Goal: Task Accomplishment & Management: Manage account settings

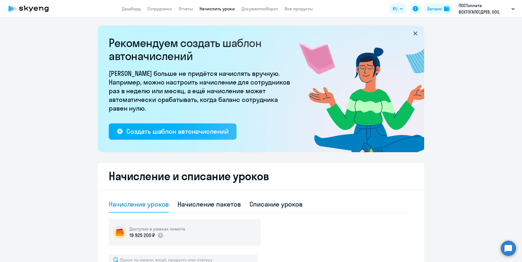
select select "10"
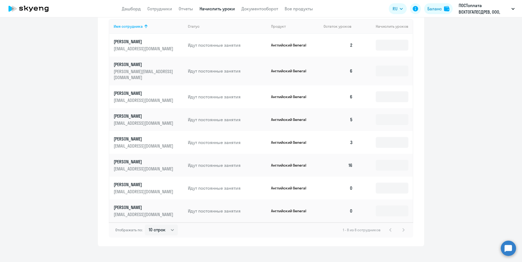
click at [352, 208] on td "0" at bounding box center [338, 211] width 38 height 23
click at [398, 207] on input at bounding box center [392, 211] width 33 height 11
click at [388, 184] on input at bounding box center [392, 188] width 33 height 11
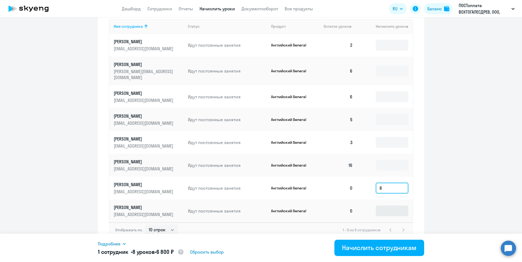
type input "8"
click at [385, 206] on input at bounding box center [392, 211] width 33 height 11
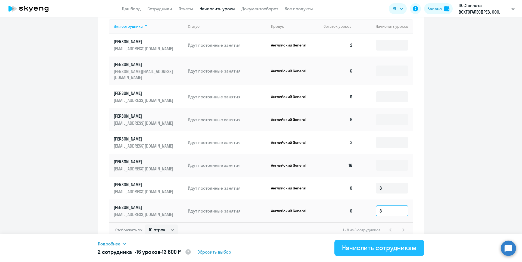
type input "8"
click at [395, 249] on div "Начислить сотрудникам" at bounding box center [379, 247] width 75 height 9
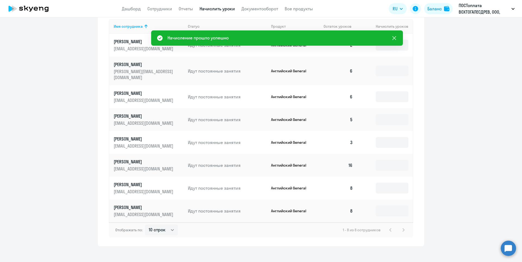
click at [394, 37] on icon at bounding box center [394, 38] width 7 height 7
